Goal: Find specific page/section: Find specific page/section

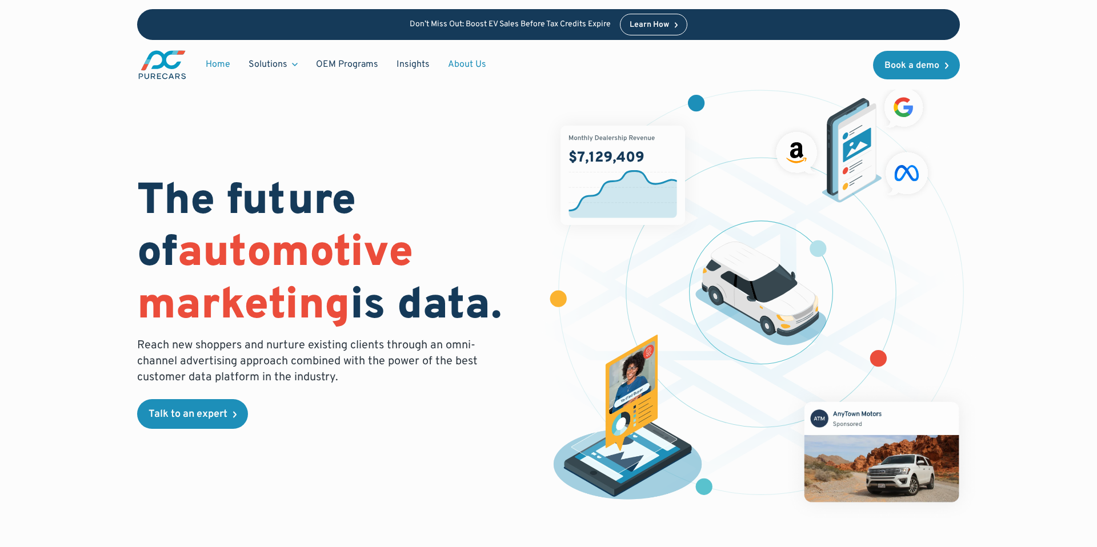
click at [463, 58] on link "About Us" at bounding box center [467, 65] width 57 height 22
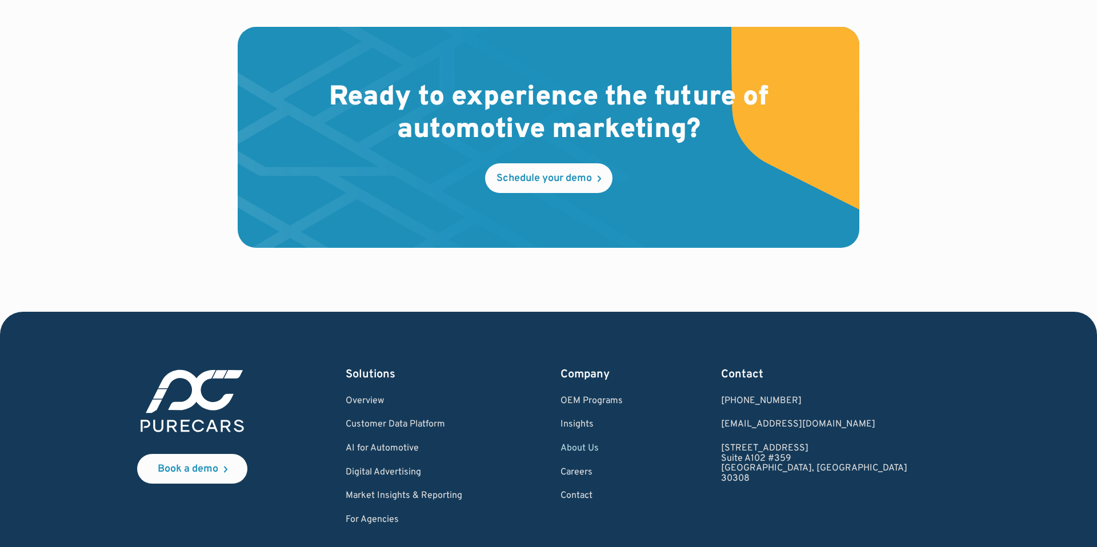
scroll to position [3244, 0]
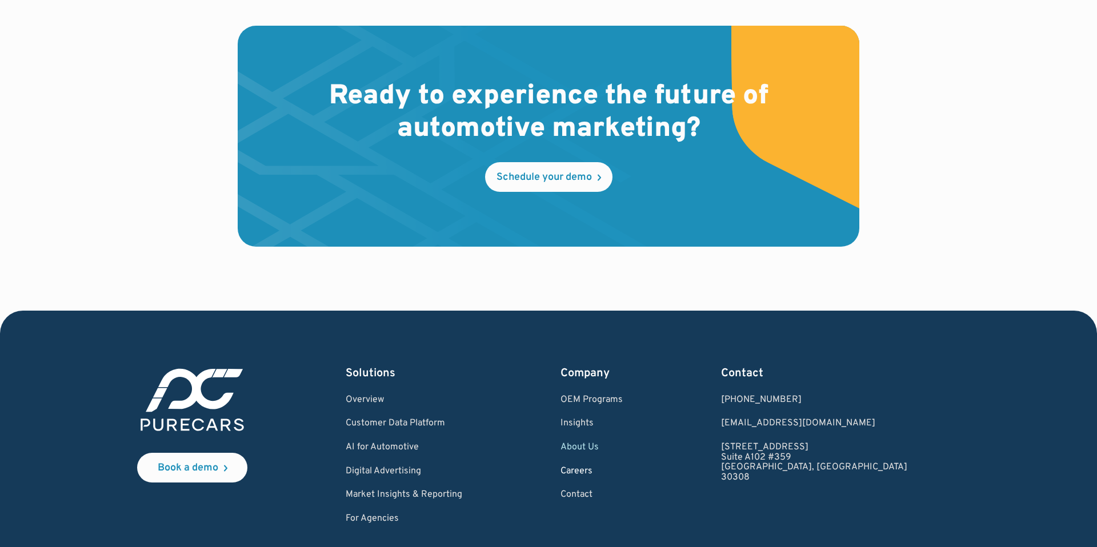
click at [623, 471] on link "Careers" at bounding box center [591, 472] width 62 height 10
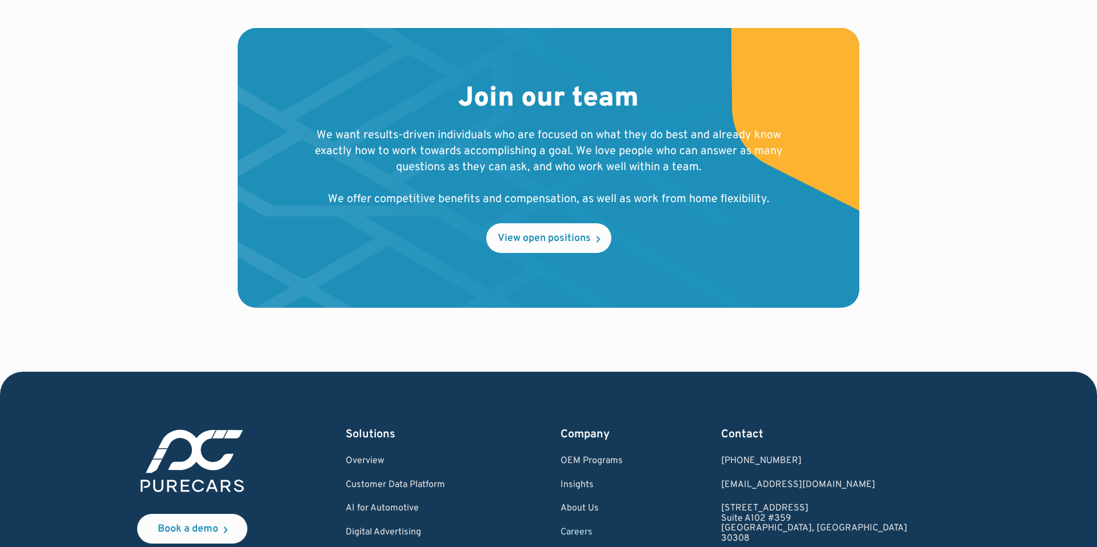
scroll to position [1159, 0]
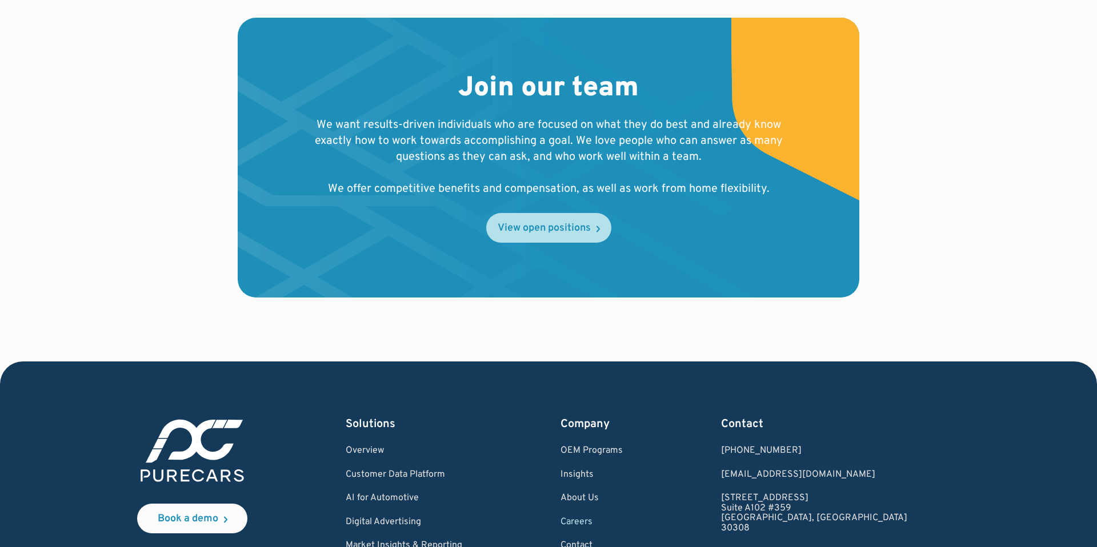
click at [535, 233] on div "View open positions" at bounding box center [544, 228] width 93 height 10
